Goal: Information Seeking & Learning: Learn about a topic

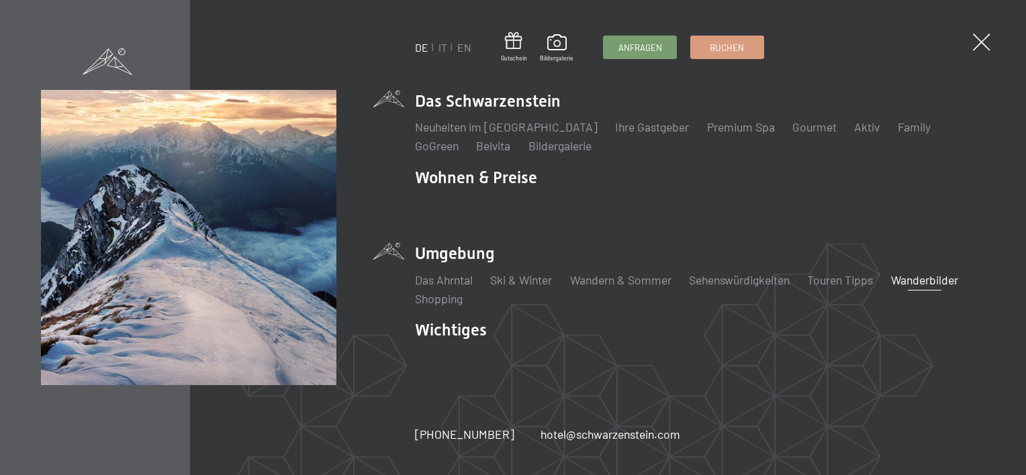
click at [918, 279] on link "Wanderbilder" at bounding box center [924, 280] width 67 height 15
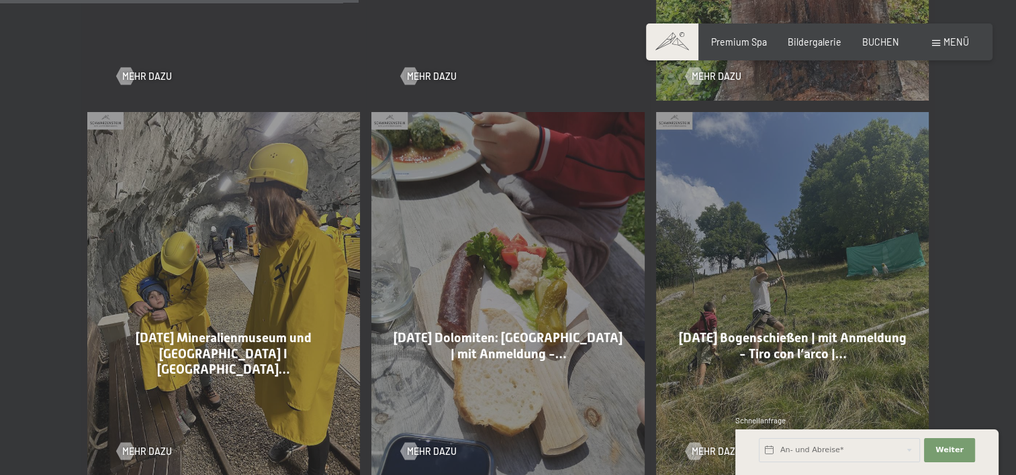
scroll to position [1410, 0]
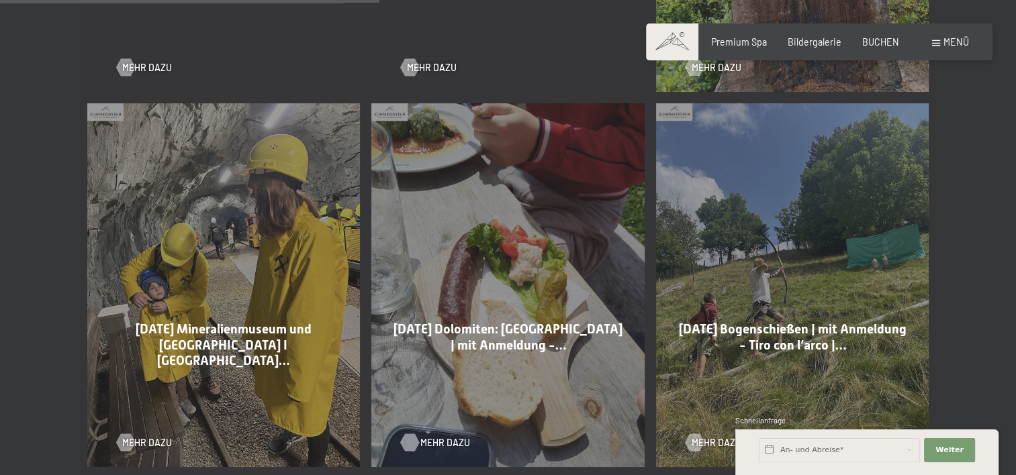
click at [440, 443] on span "Mehr dazu" at bounding box center [445, 442] width 50 height 13
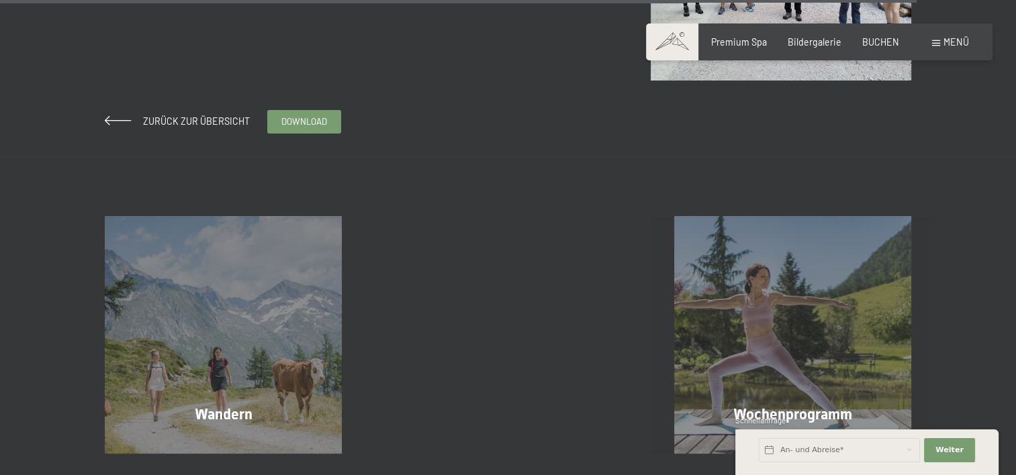
scroll to position [5034, 0]
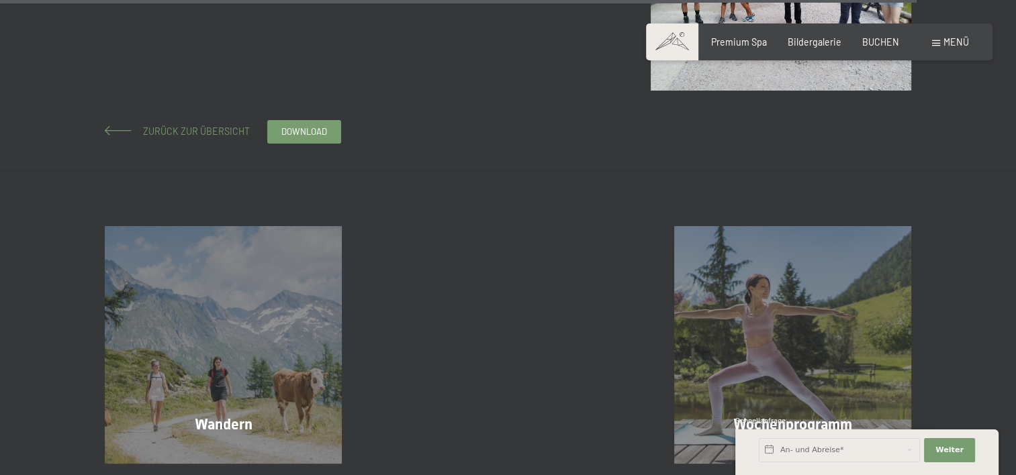
click at [205, 130] on span "Zurück zur Übersicht" at bounding box center [192, 131] width 116 height 11
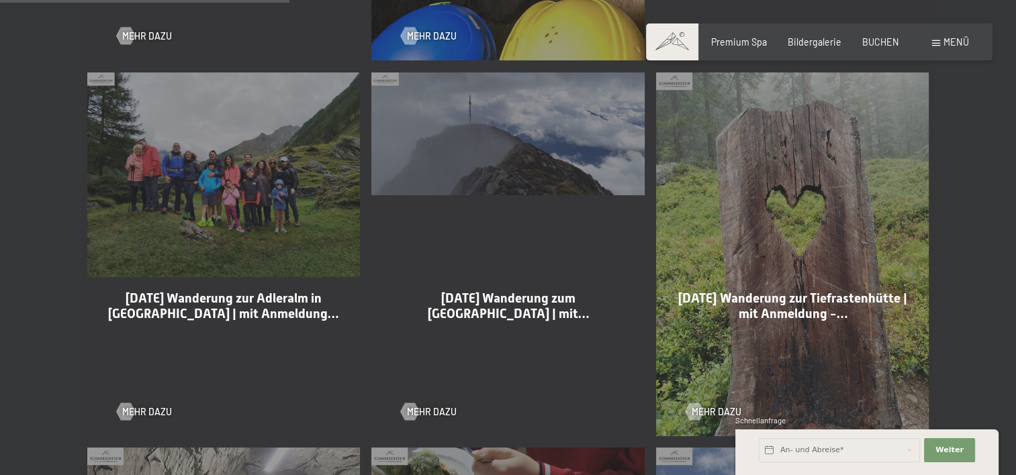
scroll to position [1074, 0]
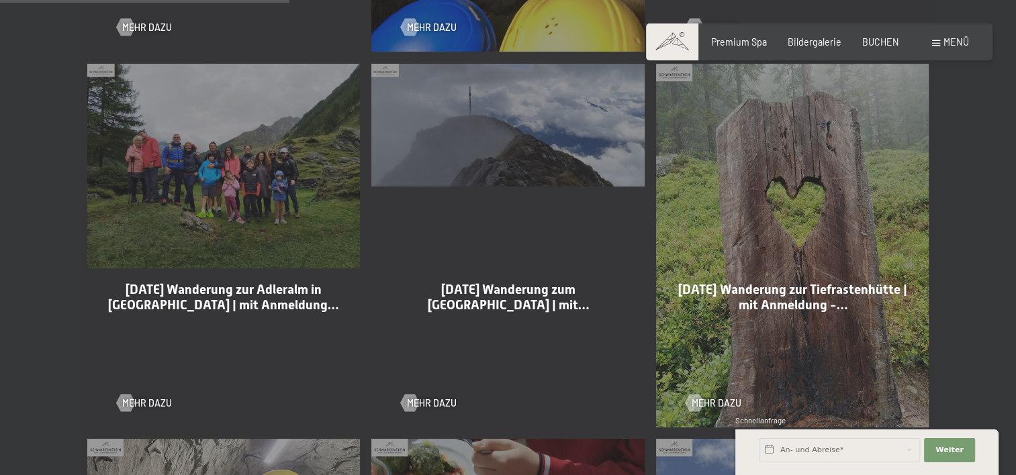
click at [778, 265] on div "29-08-2025 Wanderung zur Tiefrastenhütte | mit Anmeldung -… Mehr dazu" at bounding box center [792, 245] width 285 height 375
click at [707, 403] on span "Mehr dazu" at bounding box center [730, 403] width 50 height 13
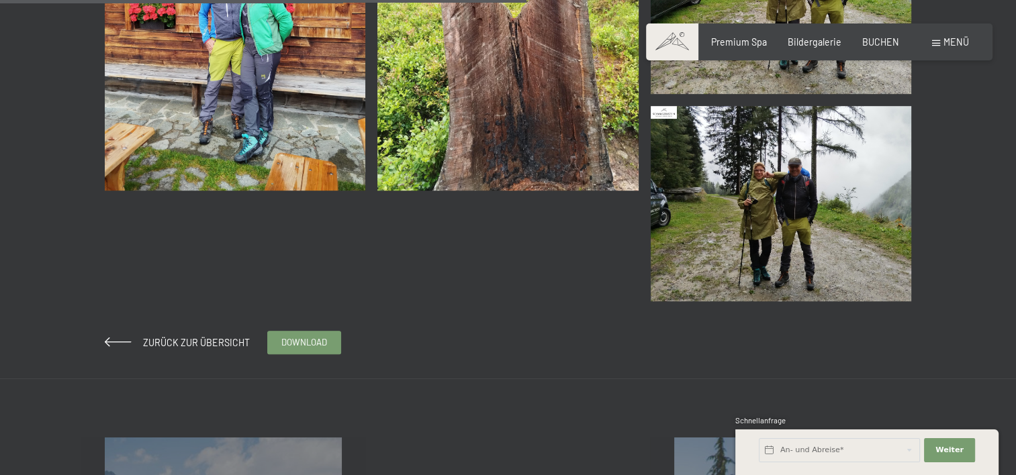
scroll to position [805, 0]
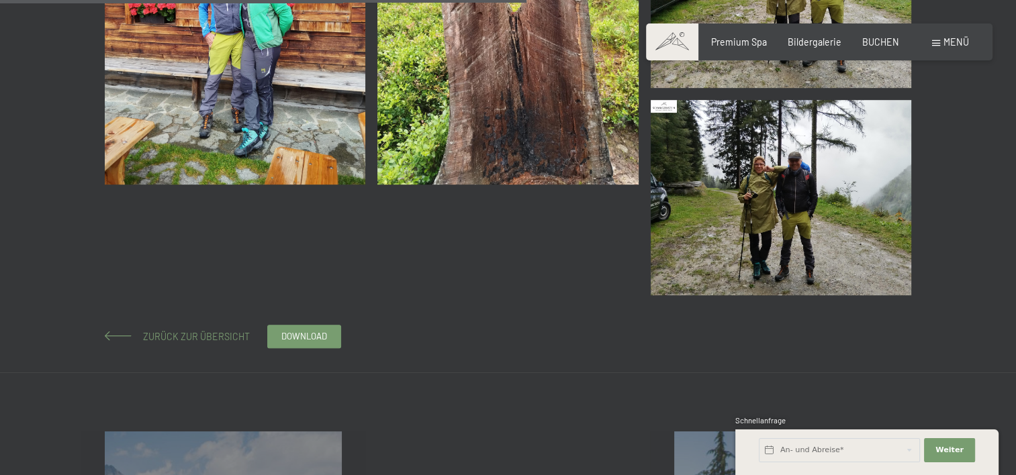
click at [156, 336] on span "Zurück zur Übersicht" at bounding box center [192, 336] width 116 height 11
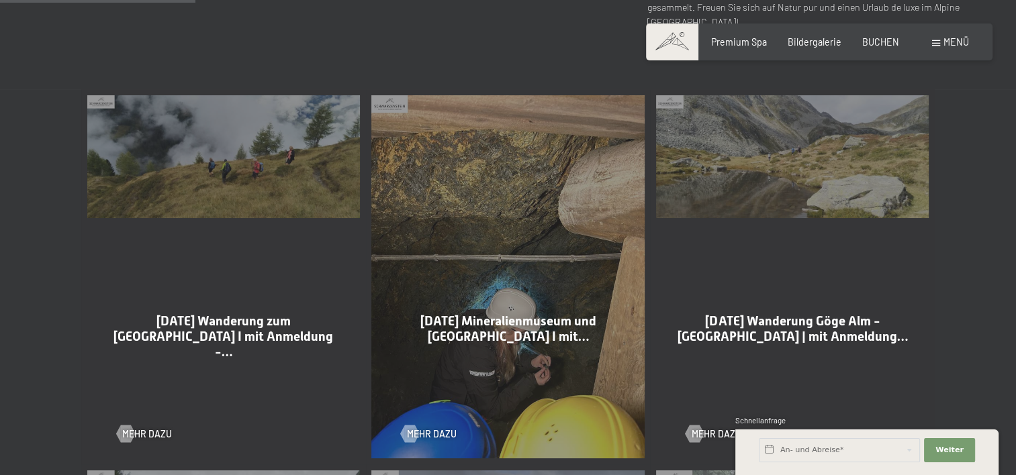
scroll to position [738, 0]
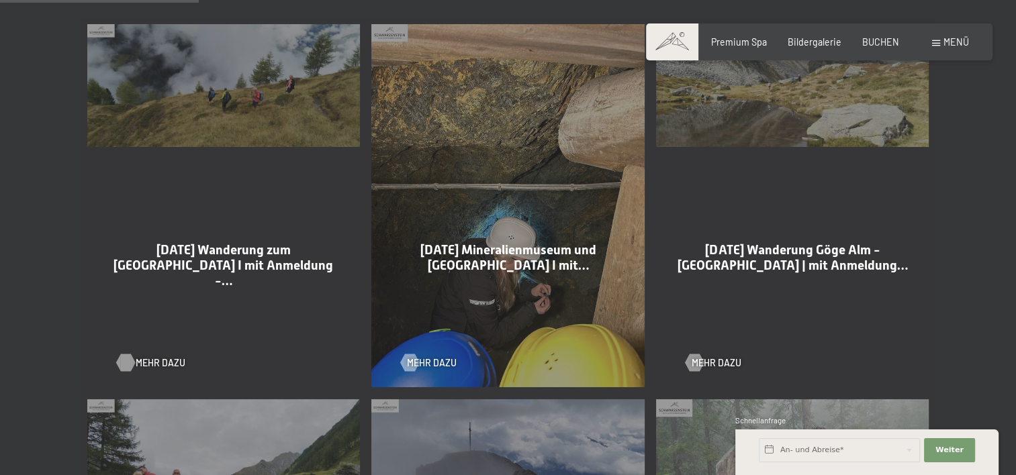
click at [158, 368] on span "Mehr dazu" at bounding box center [161, 362] width 50 height 13
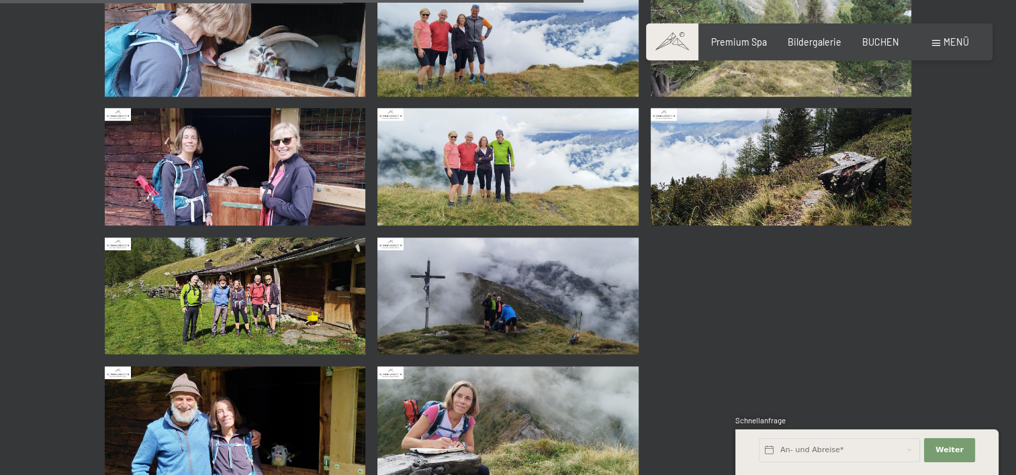
scroll to position [1342, 0]
